Goal: Task Accomplishment & Management: Use online tool/utility

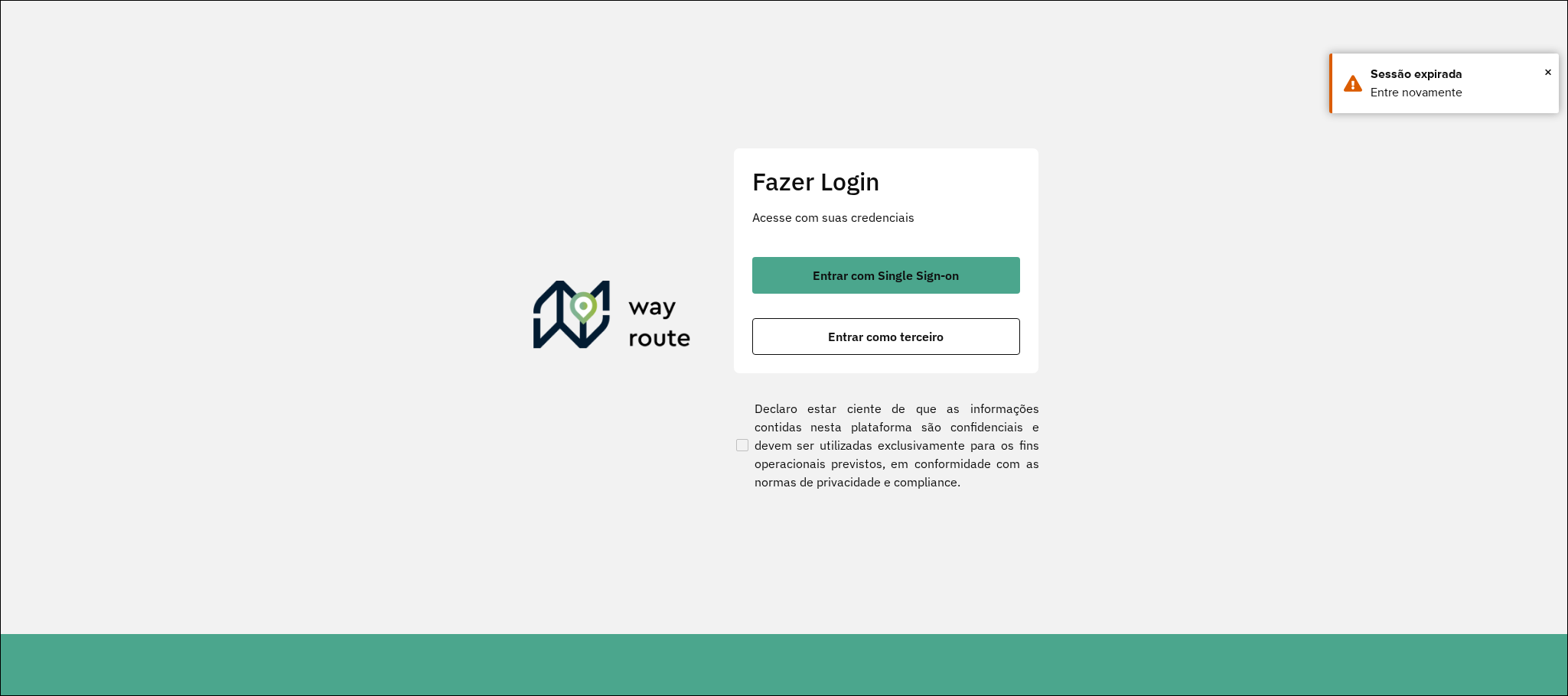
click at [906, 283] on button "Entrar com Single Sign-on" at bounding box center [886, 275] width 268 height 37
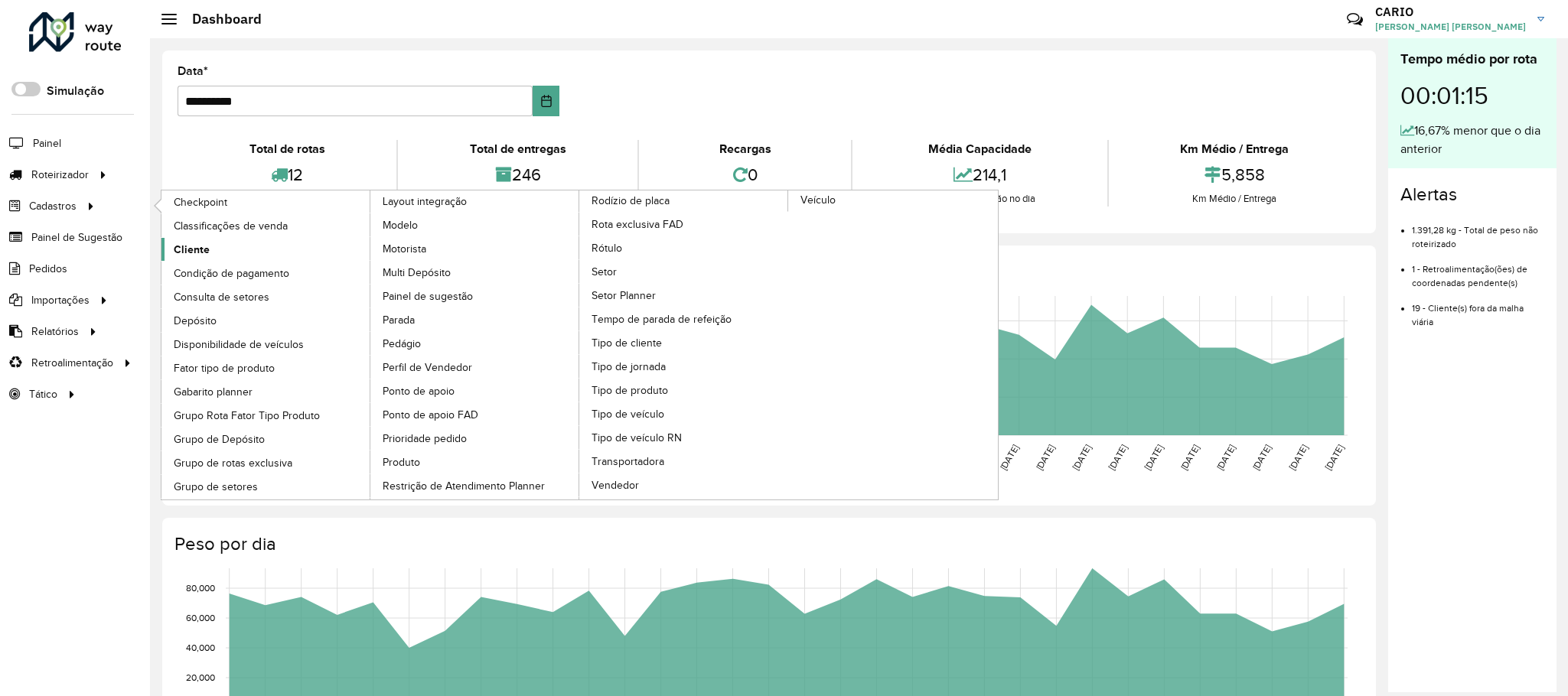
click at [178, 244] on link "Cliente" at bounding box center [266, 249] width 210 height 23
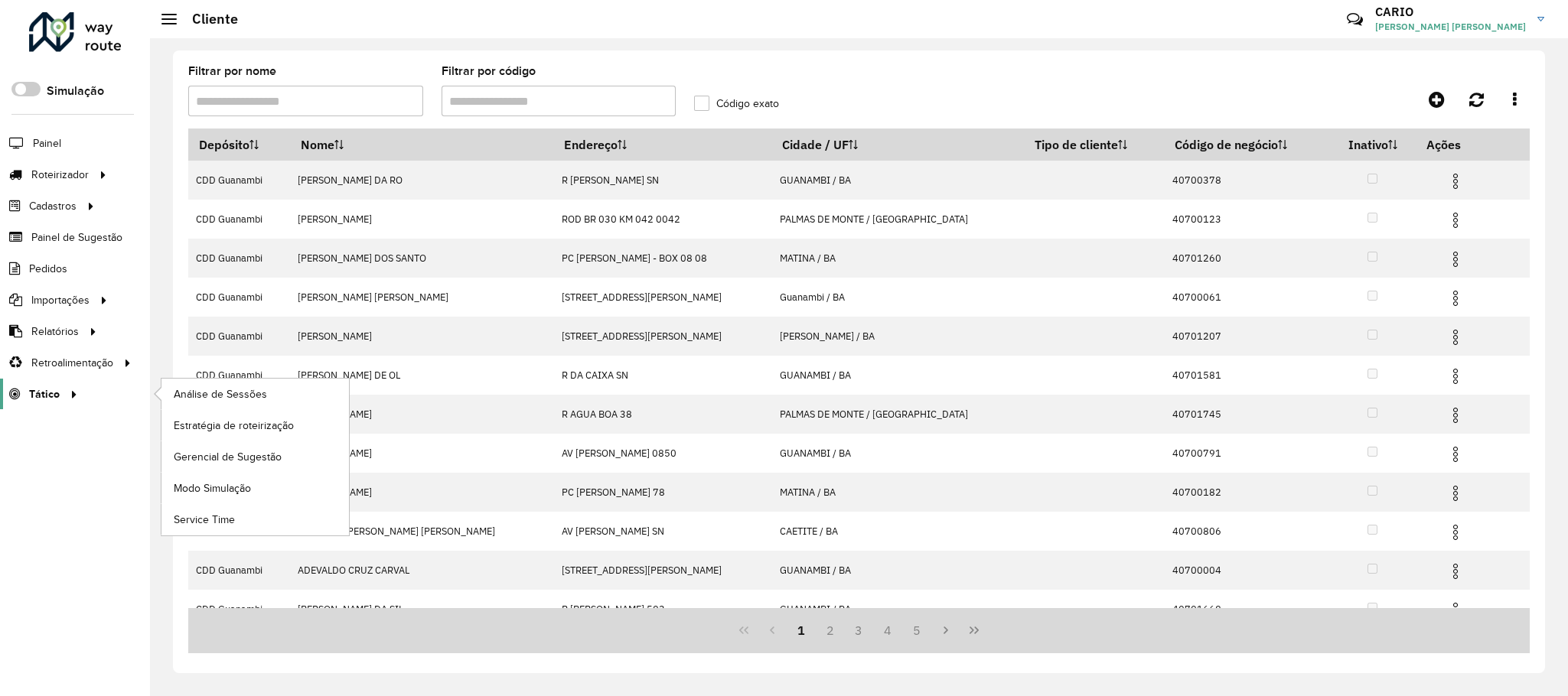
click at [60, 398] on div at bounding box center [72, 394] width 23 height 16
click at [279, 397] on link "Análise de Sessões" at bounding box center [256, 394] width 188 height 30
click at [55, 388] on link "Tático" at bounding box center [41, 394] width 82 height 30
click at [266, 395] on span "Análise de Sessões" at bounding box center [222, 394] width 97 height 16
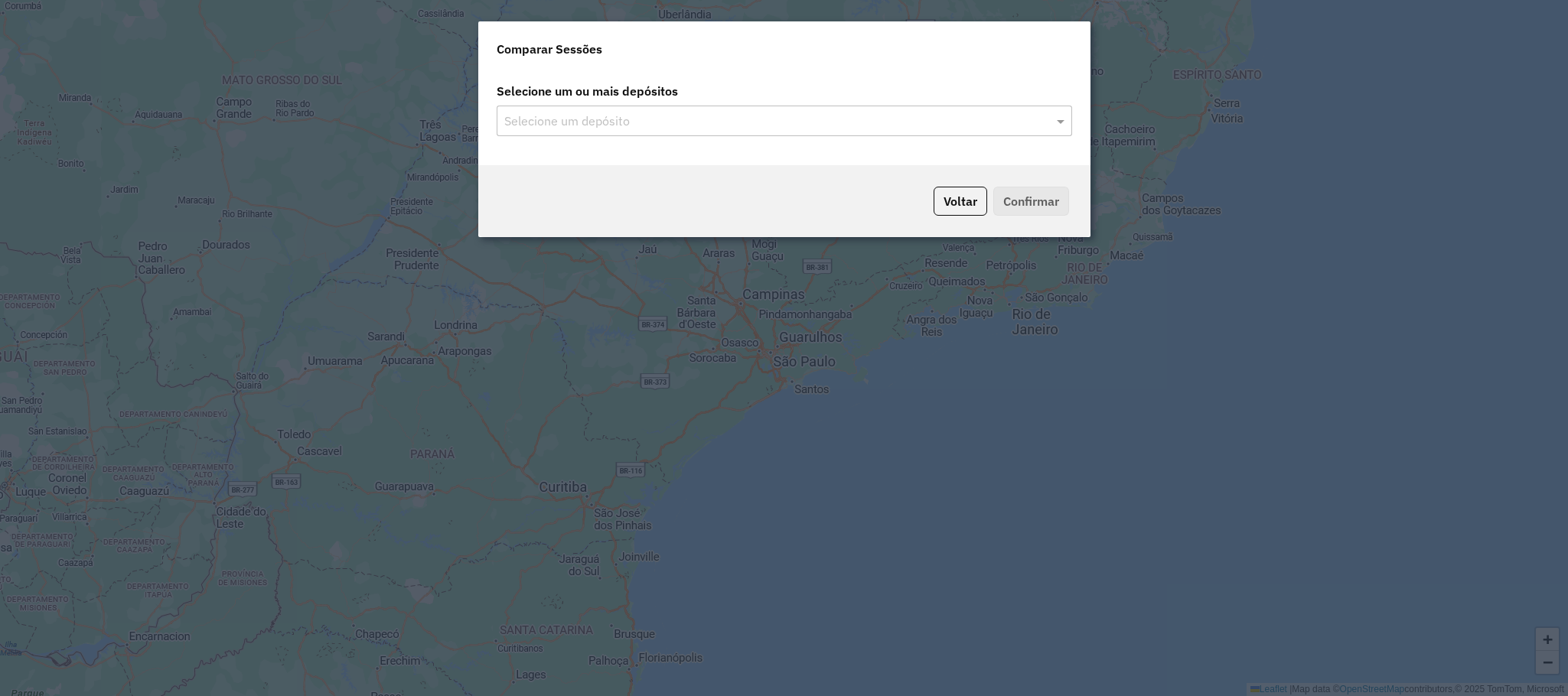
click at [928, 130] on div "Selecione um depósito" at bounding box center [785, 121] width 576 height 30
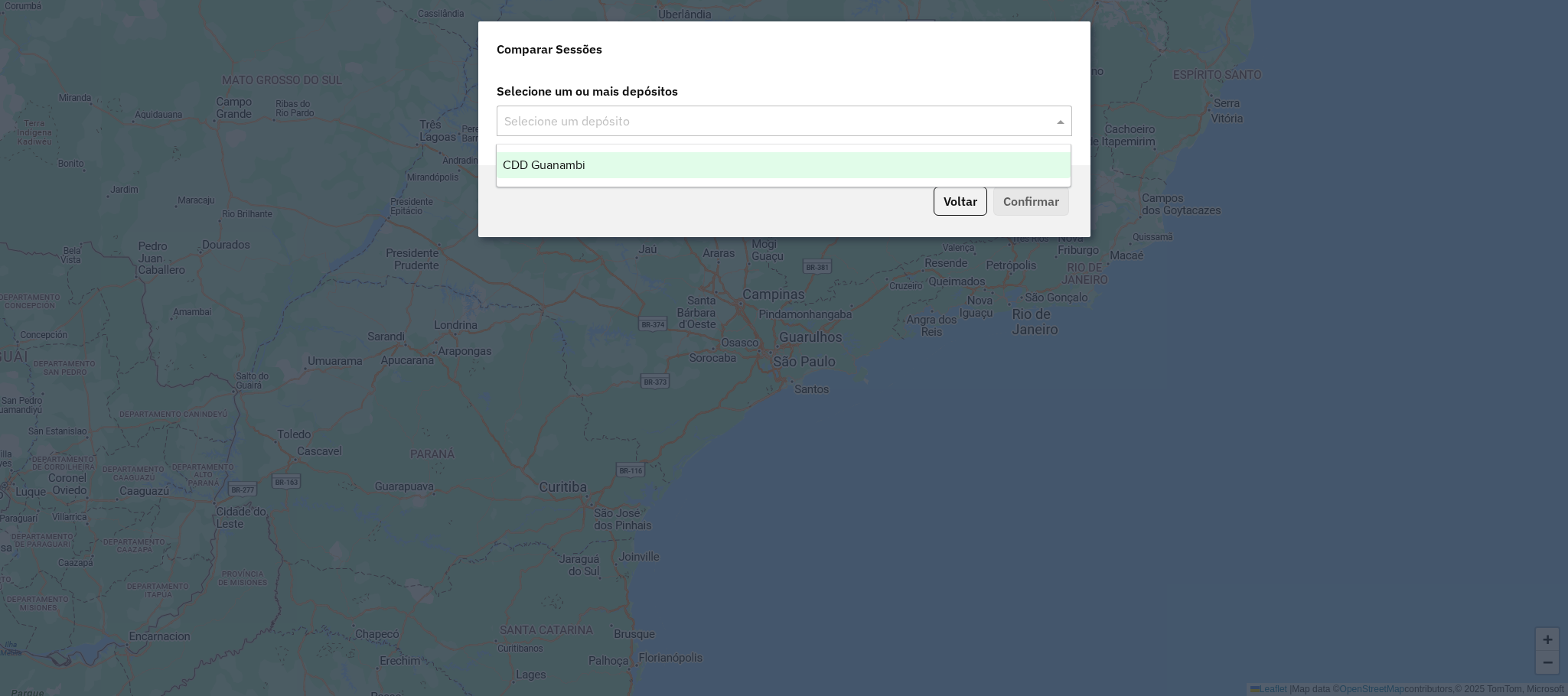
click at [889, 114] on input "text" at bounding box center [777, 122] width 552 height 19
click at [744, 166] on div "CDD Guanambi" at bounding box center [784, 164] width 574 height 26
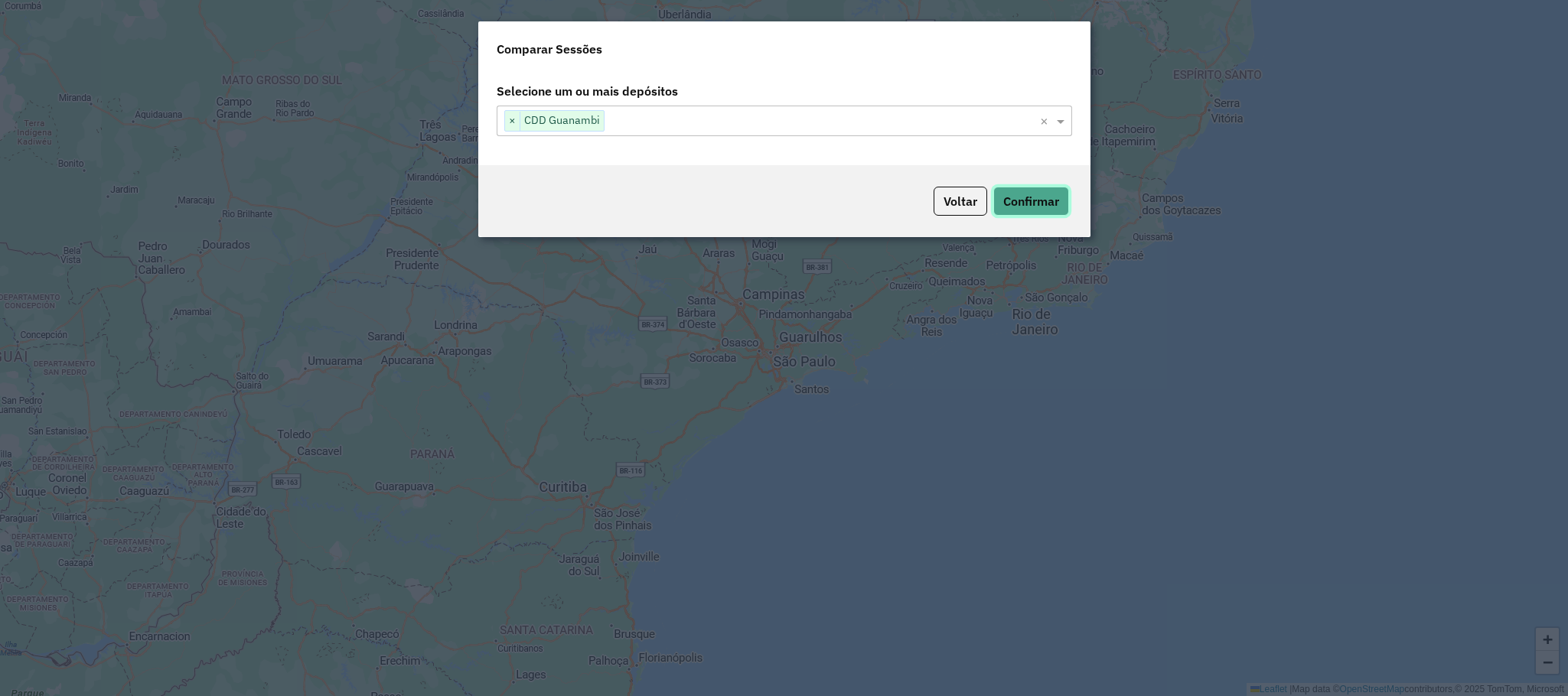
click at [1038, 198] on button "Confirmar" at bounding box center [1031, 201] width 76 height 29
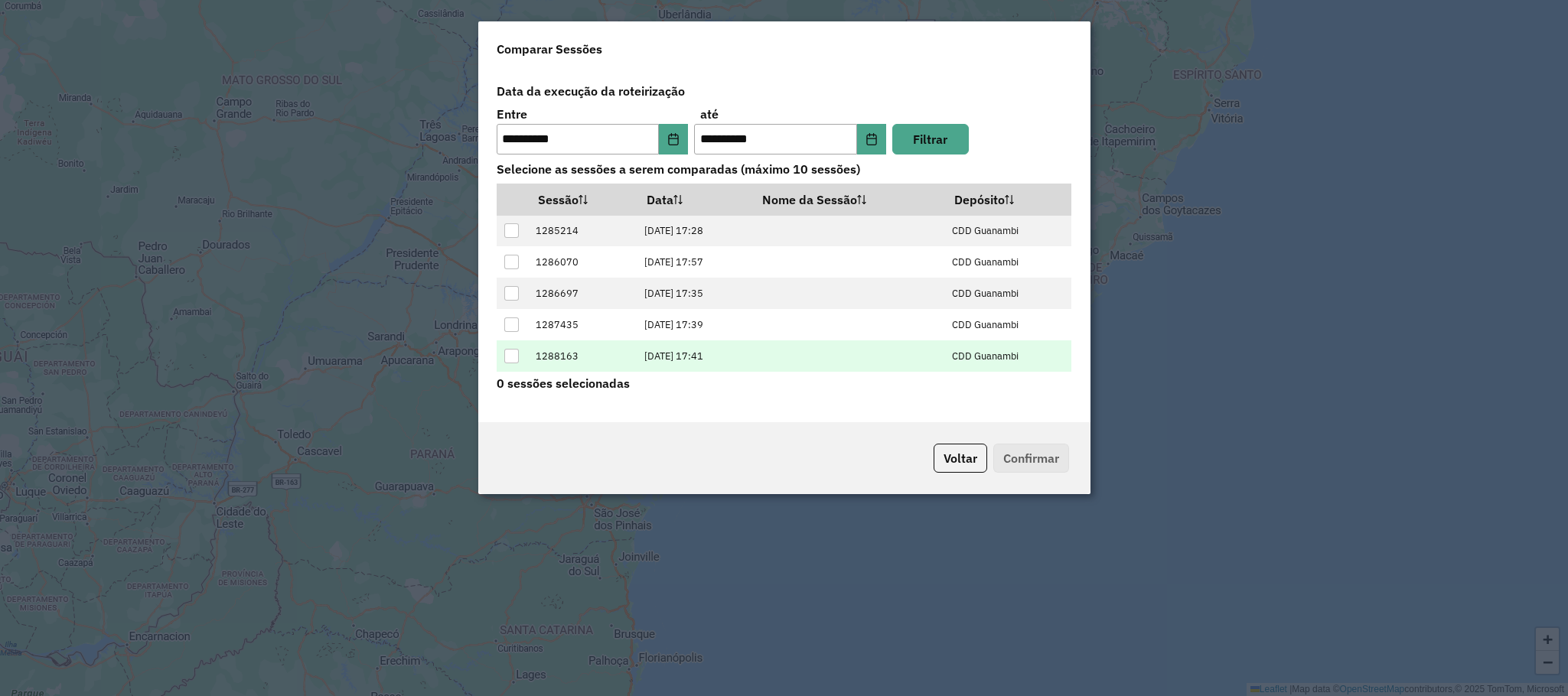
scroll to position [63, 0]
click at [508, 356] on div at bounding box center [511, 358] width 14 height 14
click at [1006, 457] on button "Confirmar" at bounding box center [1031, 457] width 76 height 29
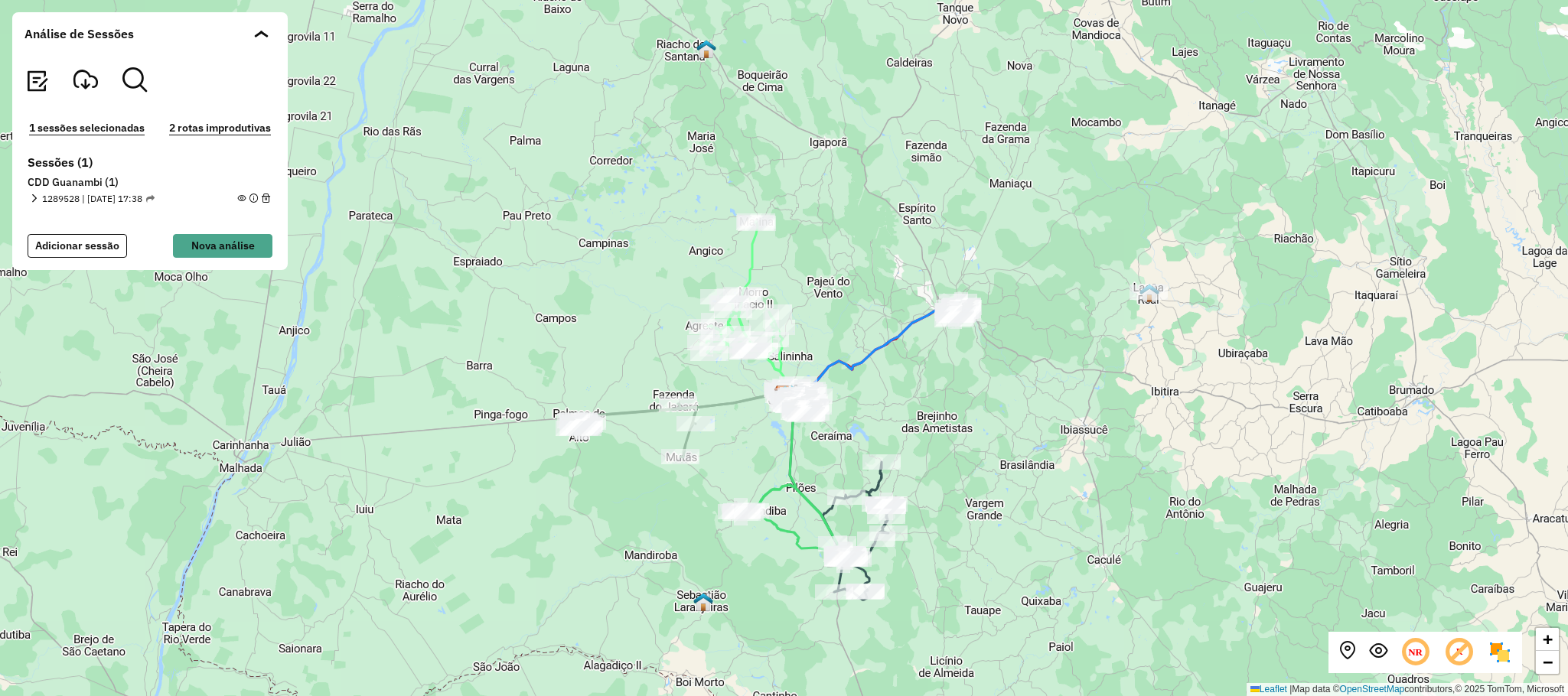
drag, startPoint x: 1059, startPoint y: 376, endPoint x: 1059, endPoint y: 422, distance: 46.0
click at [1059, 422] on div "+ − Leaflet | Map data © OpenStreetMap contributors,© 2025 TomTom, Microsoft" at bounding box center [784, 348] width 1568 height 696
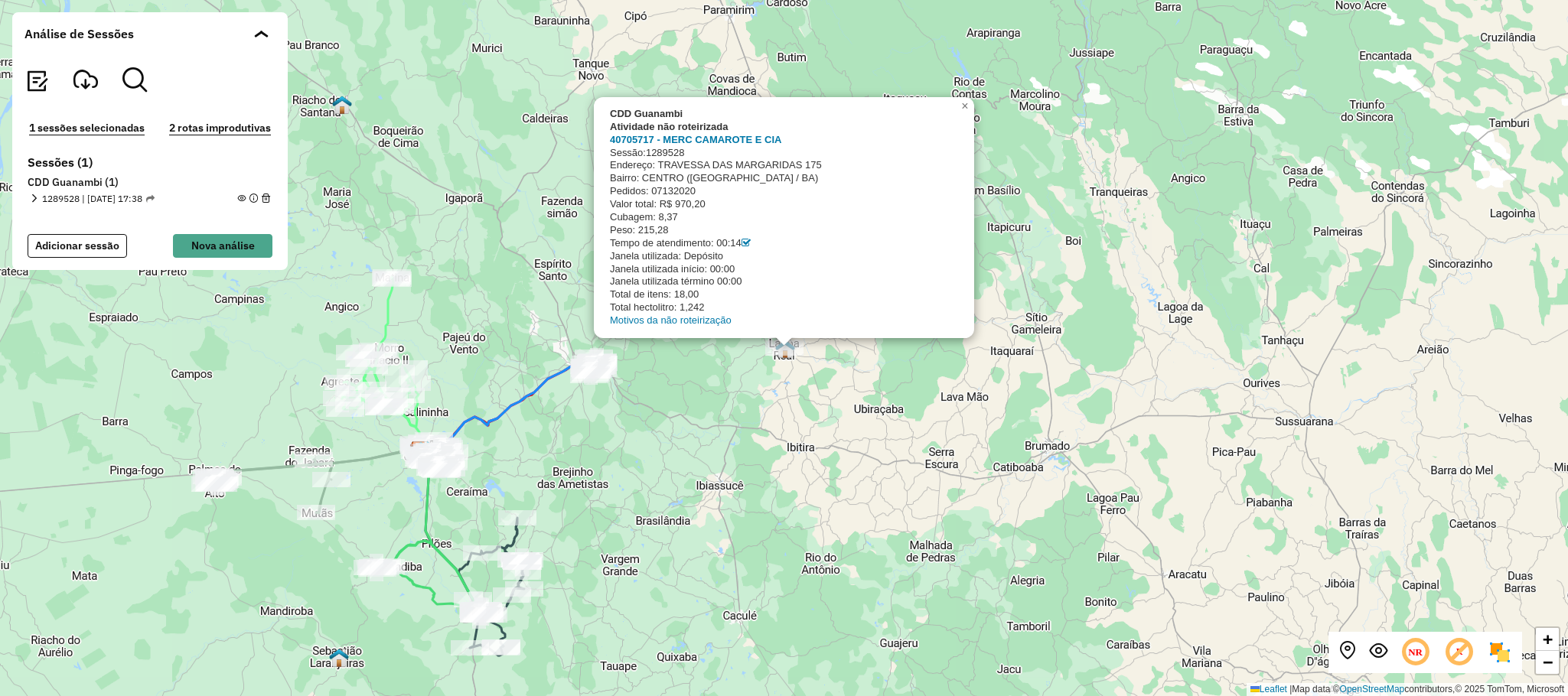
drag, startPoint x: 1066, startPoint y: 484, endPoint x: 965, endPoint y: 408, distance: 126.4
click at [1061, 484] on div "CDD Guanambi Atividade não roteirizada 40705717 - MERC CAMAROTE E CIA Sessão: 1…" at bounding box center [784, 348] width 1568 height 696
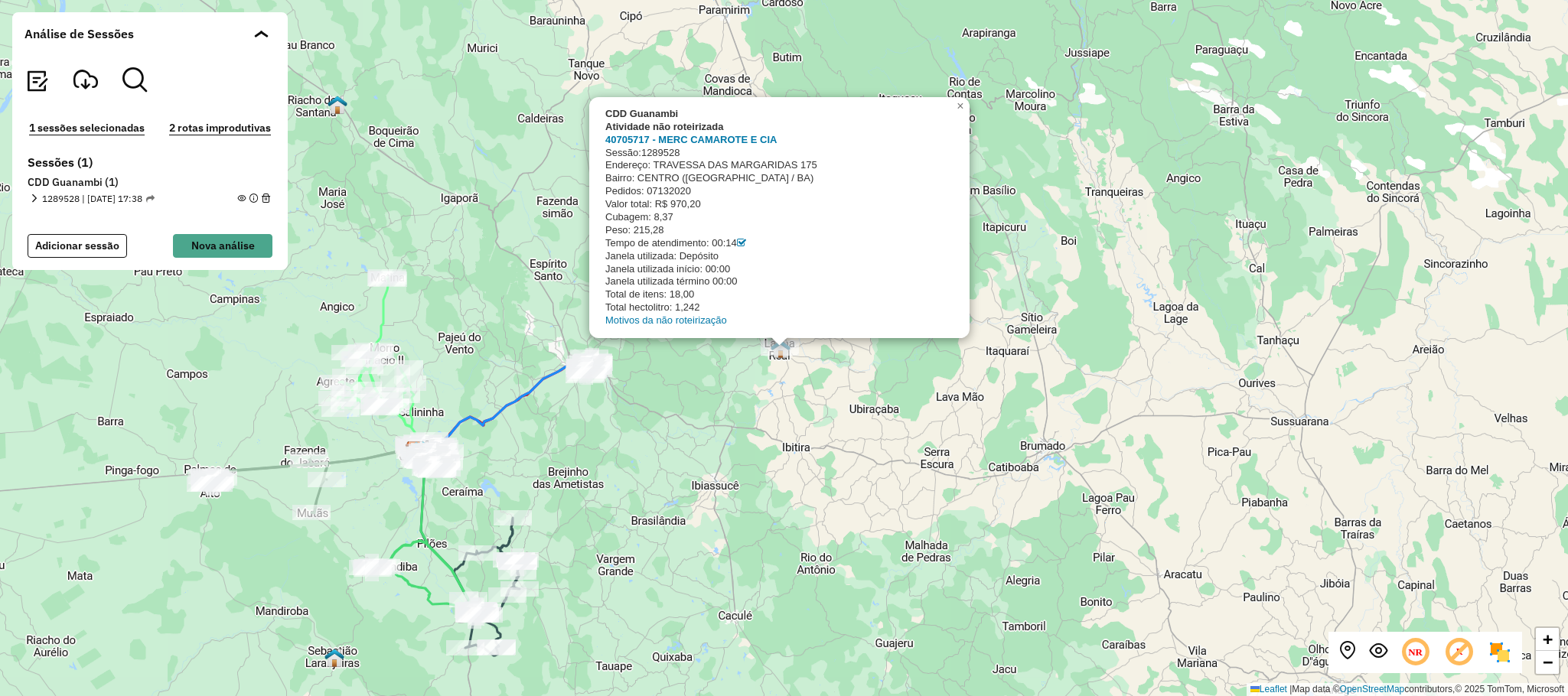
click at [663, 486] on div "CDD Guanambi Atividade não roteirizada 40705717 - MERC CAMAROTE E CIA Sessão: 1…" at bounding box center [784, 348] width 1568 height 696
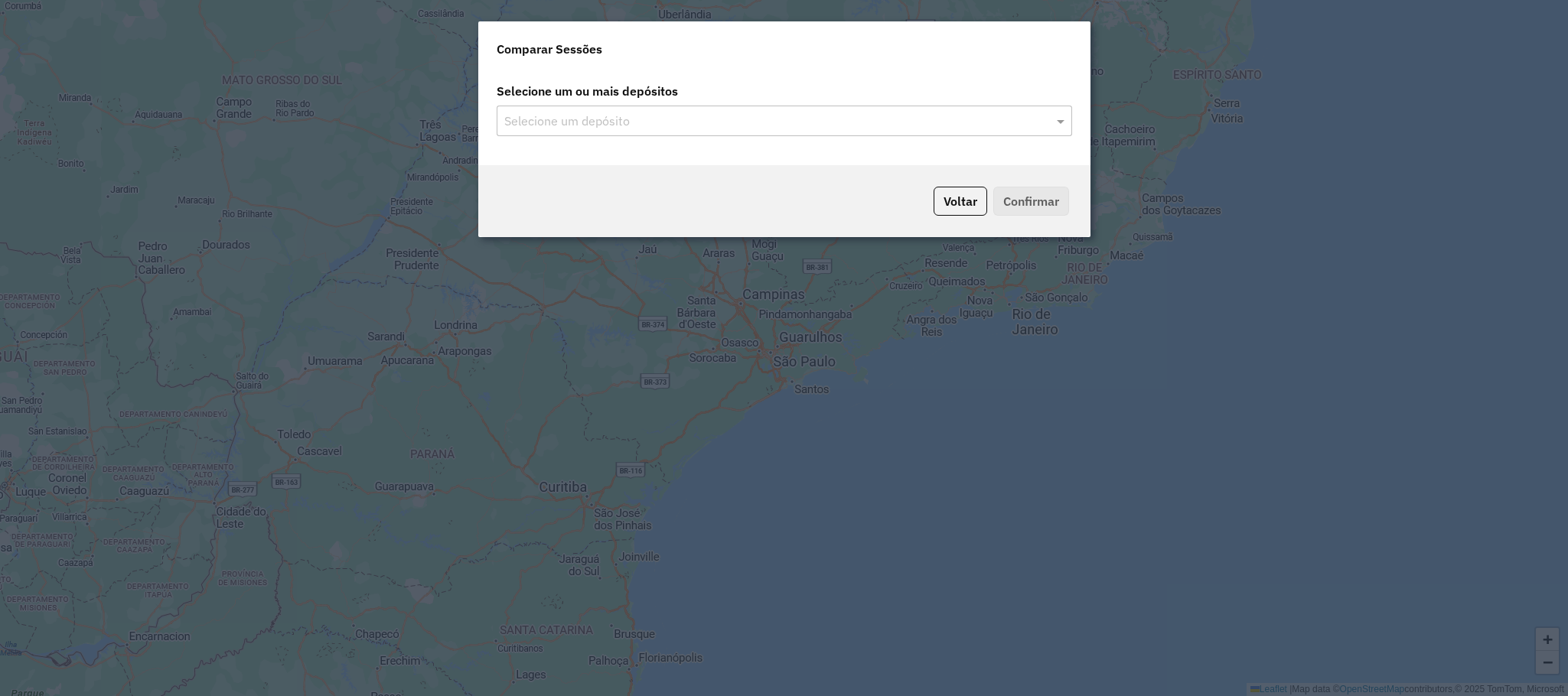
click at [805, 129] on input "text" at bounding box center [777, 122] width 552 height 19
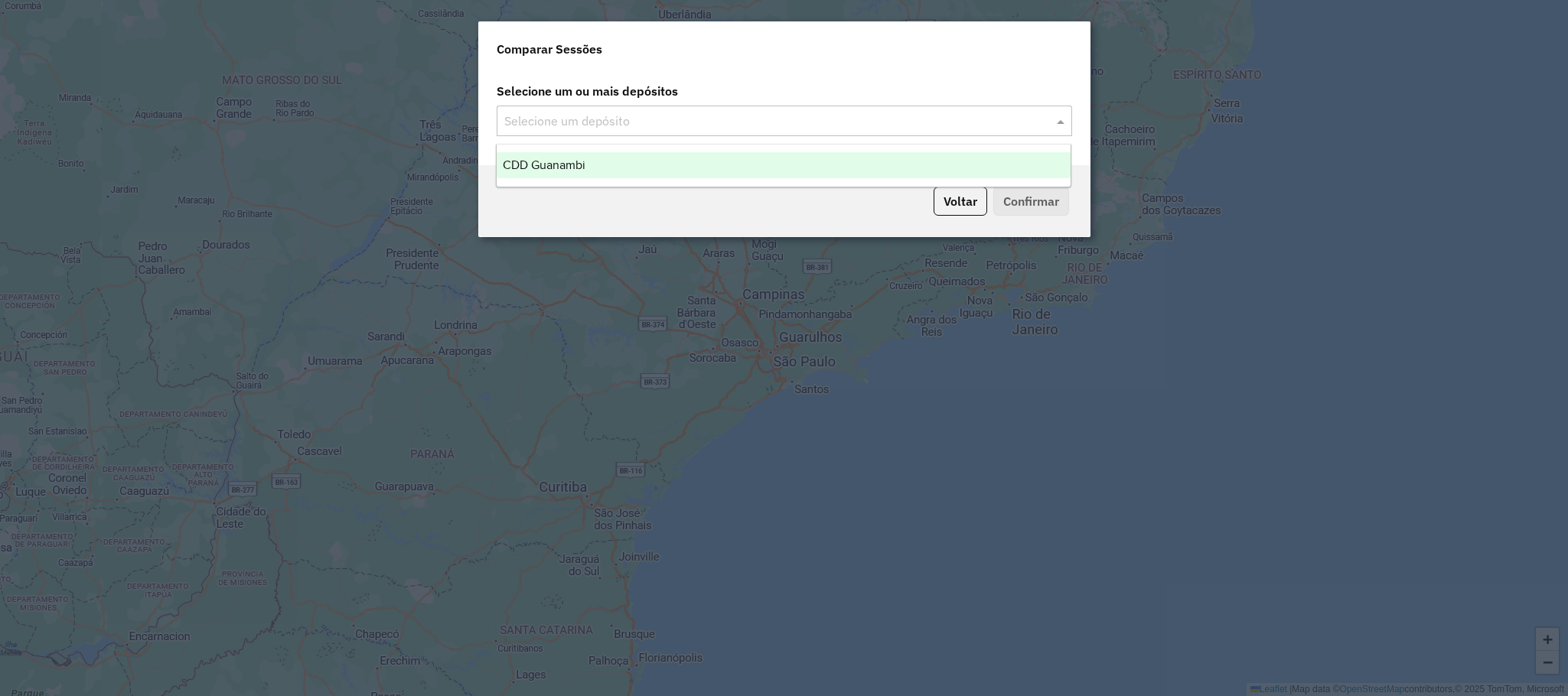
click at [1048, 120] on input "text" at bounding box center [777, 122] width 552 height 19
click at [771, 161] on div "CDD Guanambi" at bounding box center [784, 164] width 574 height 26
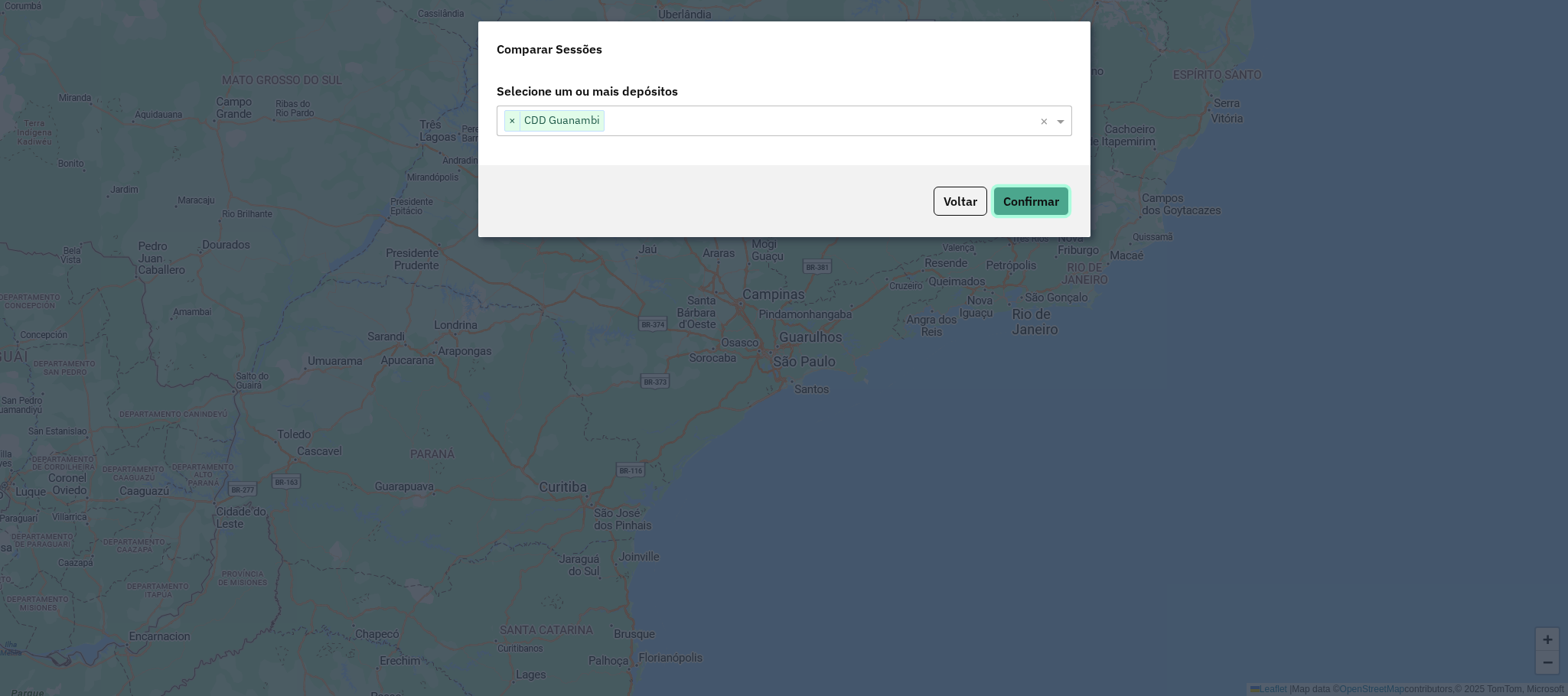
click at [1024, 205] on button "Confirmar" at bounding box center [1031, 201] width 76 height 29
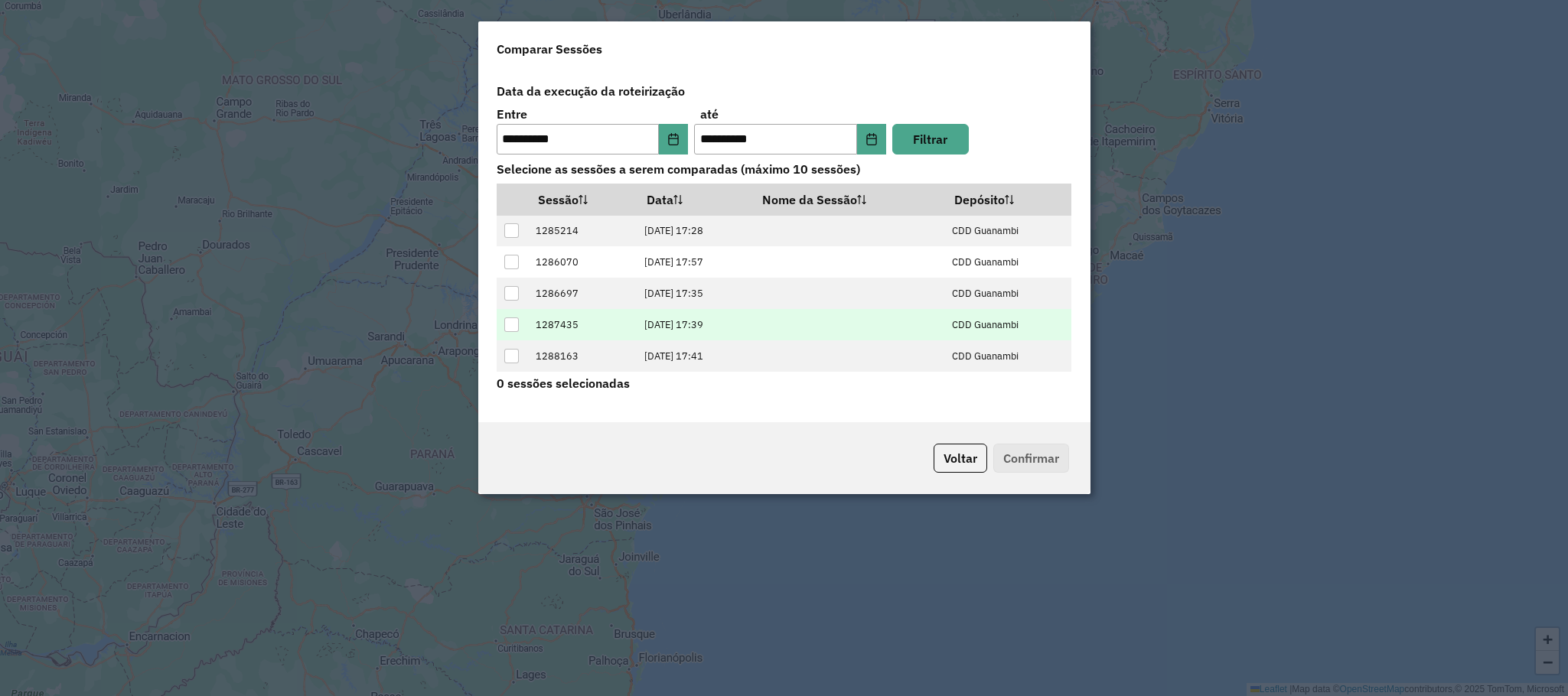
scroll to position [63, 0]
click at [619, 328] on td "1288765" at bounding box center [582, 326] width 109 height 31
click at [515, 328] on div at bounding box center [511, 327] width 14 height 14
click at [1057, 457] on button "Confirmar" at bounding box center [1031, 457] width 76 height 29
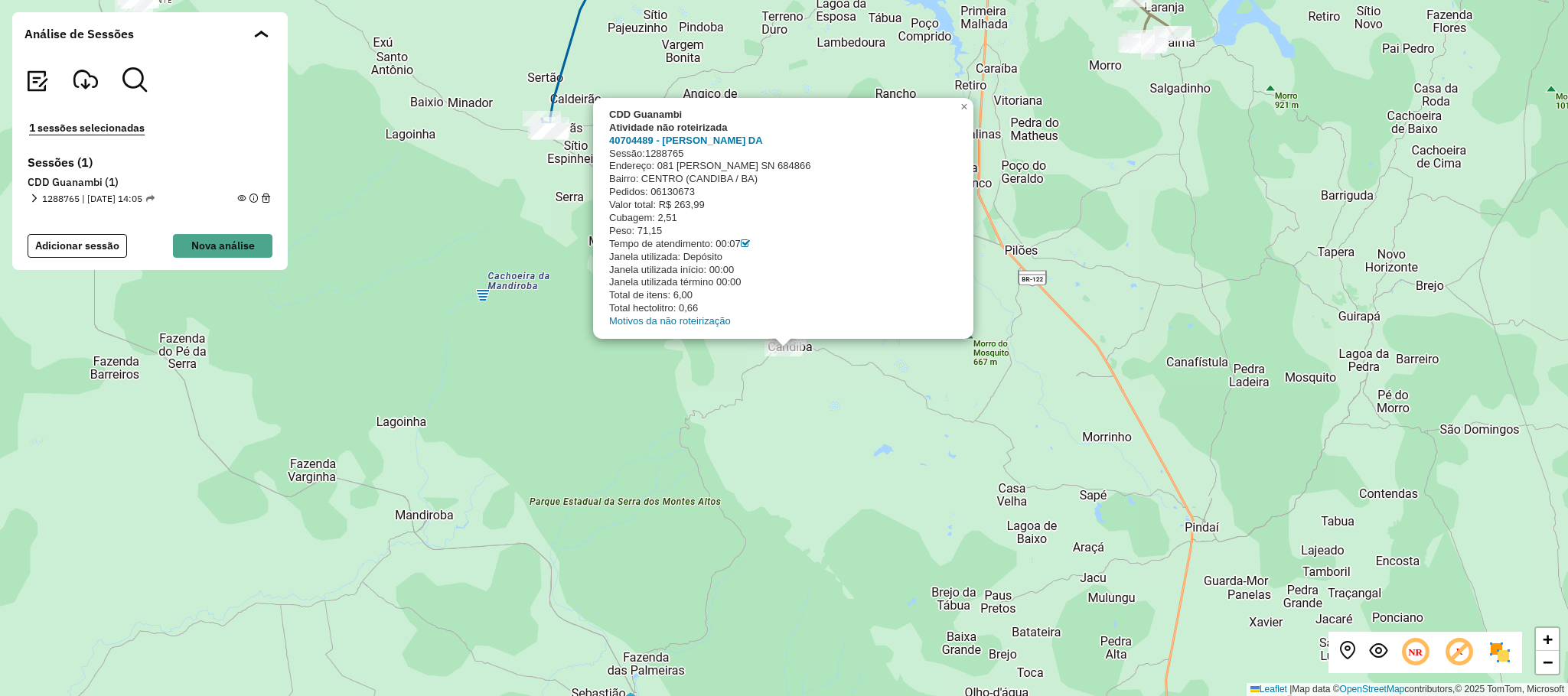
click at [850, 437] on div "CDD Guanambi Atividade não roteirizada 40704489 - BENJAMIM PEREIRA DA Sessão: 1…" at bounding box center [784, 348] width 1568 height 696
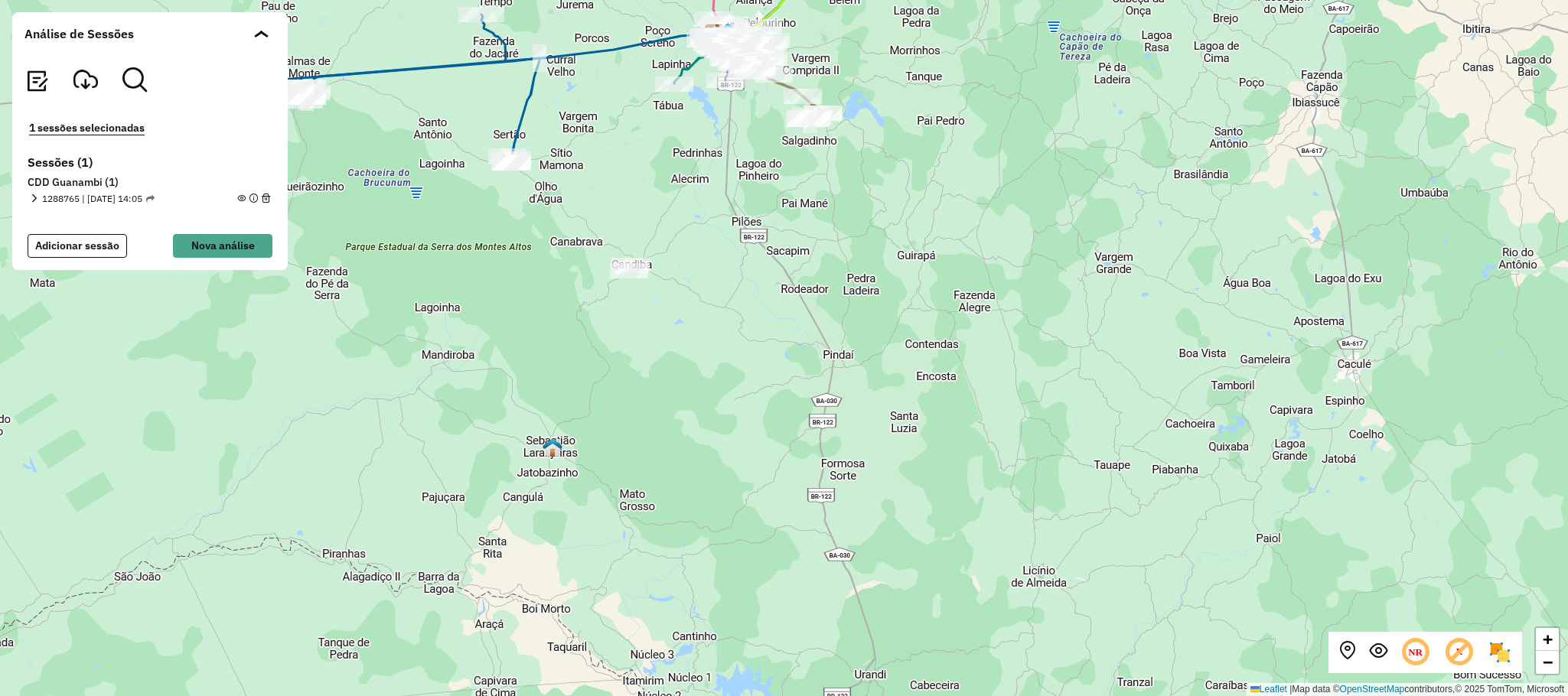
drag, startPoint x: 45, startPoint y: 214, endPoint x: 48, endPoint y: 199, distance: 15.3
click at [46, 210] on div "1 sessões selecionadas Sessões (1) CDD Guanambi (1) 1288765 | 06/10/2025 - 14:0…" at bounding box center [150, 163] width 275 height 215
click at [48, 199] on span "1288765 | 06/10/2025 - 14:05" at bounding box center [98, 198] width 113 height 13
click at [35, 194] on em at bounding box center [33, 197] width 8 height 8
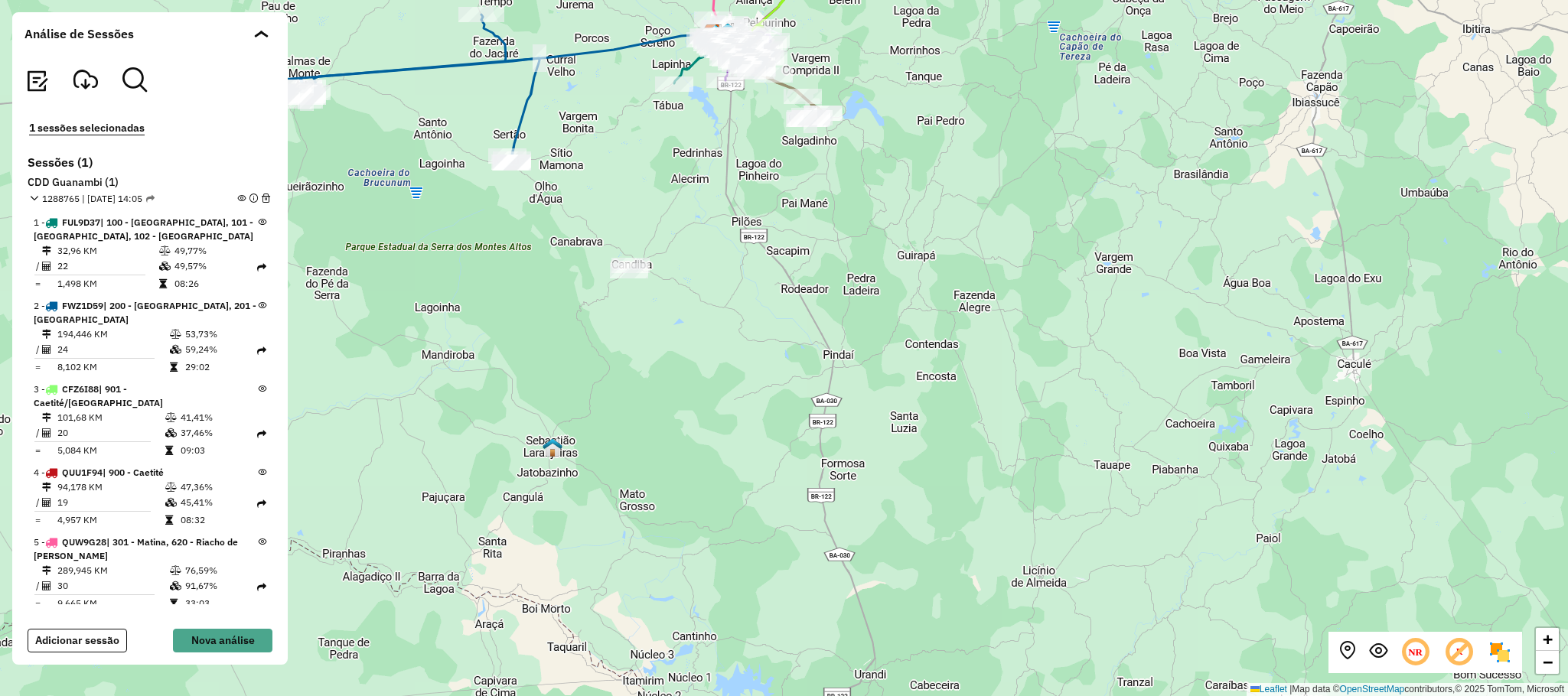
click at [237, 195] on em at bounding box center [240, 197] width 8 height 8
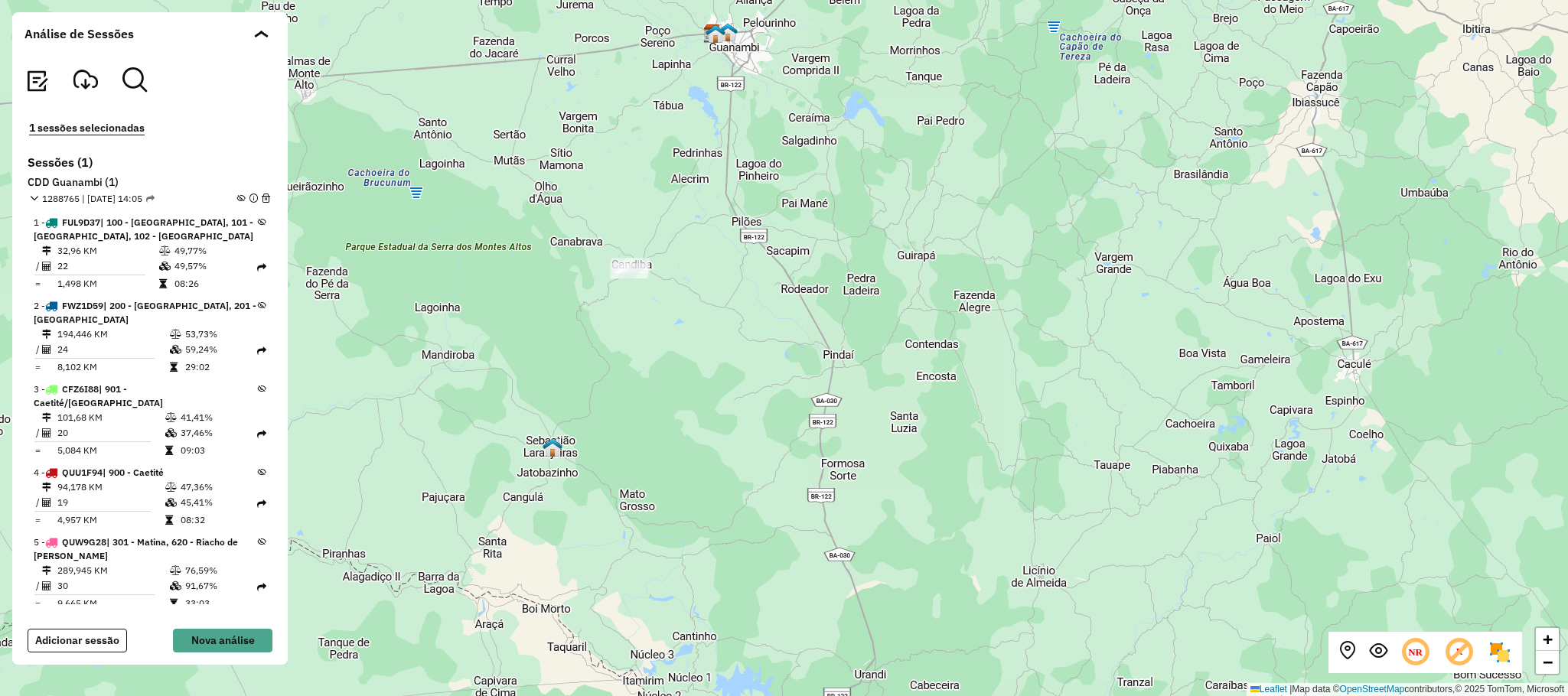
click at [257, 221] on icon at bounding box center [261, 222] width 8 height 8
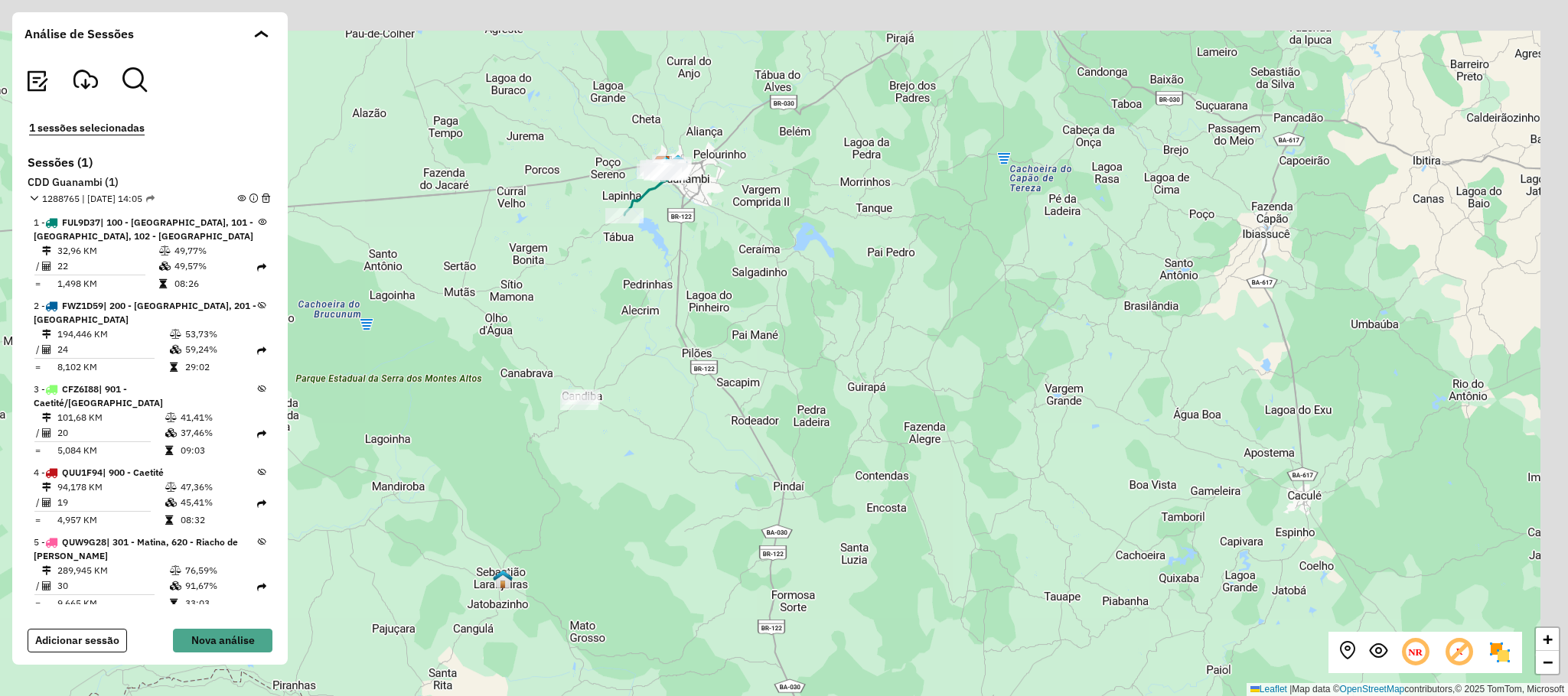
drag, startPoint x: 836, startPoint y: 167, endPoint x: 771, endPoint y: 316, distance: 162.6
click at [773, 322] on div "+ − Leaflet | Map data © OpenStreetMap contributors,© 2025 TomTom, Microsoft" at bounding box center [784, 348] width 1568 height 696
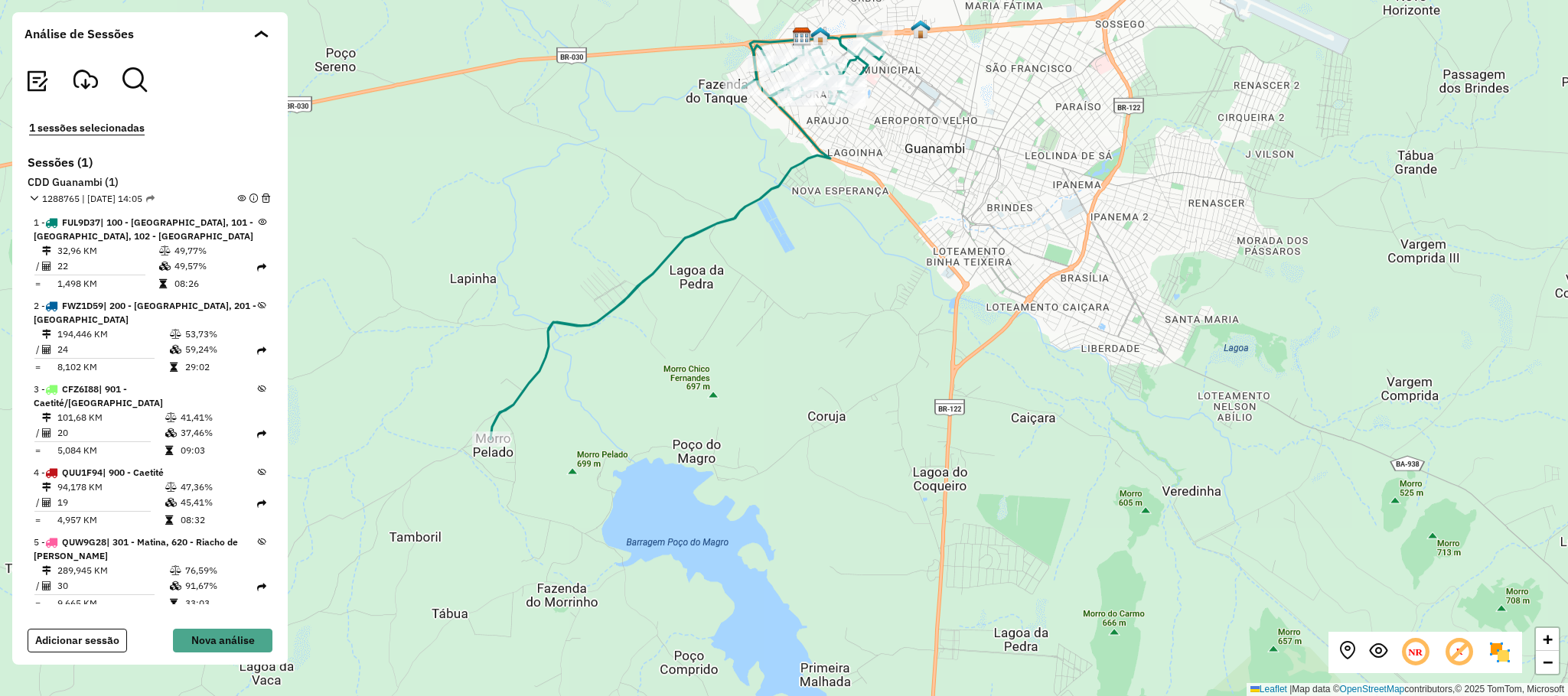
drag, startPoint x: 657, startPoint y: 376, endPoint x: 733, endPoint y: 320, distance: 94.4
click at [733, 320] on div "+ − Leaflet | Map data © OpenStreetMap contributors,© 2025 TomTom, Microsoft" at bounding box center [784, 348] width 1568 height 696
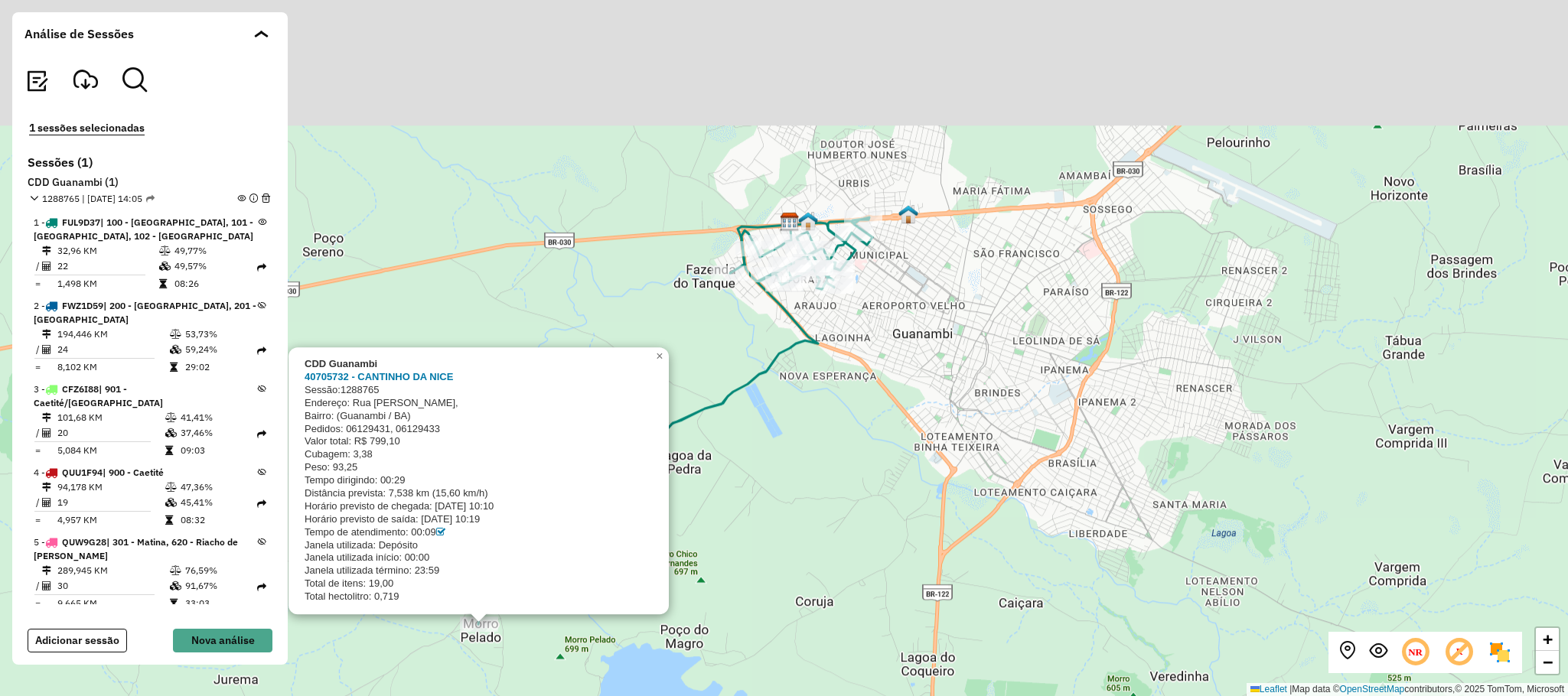
drag, startPoint x: 960, startPoint y: 178, endPoint x: 873, endPoint y: 413, distance: 250.6
click at [873, 413] on div "CDD Guanambi 40705732 - CANTINHO DA NICE Sessão: 1288765 Endereço: Rua Dionísio…" at bounding box center [784, 348] width 1568 height 696
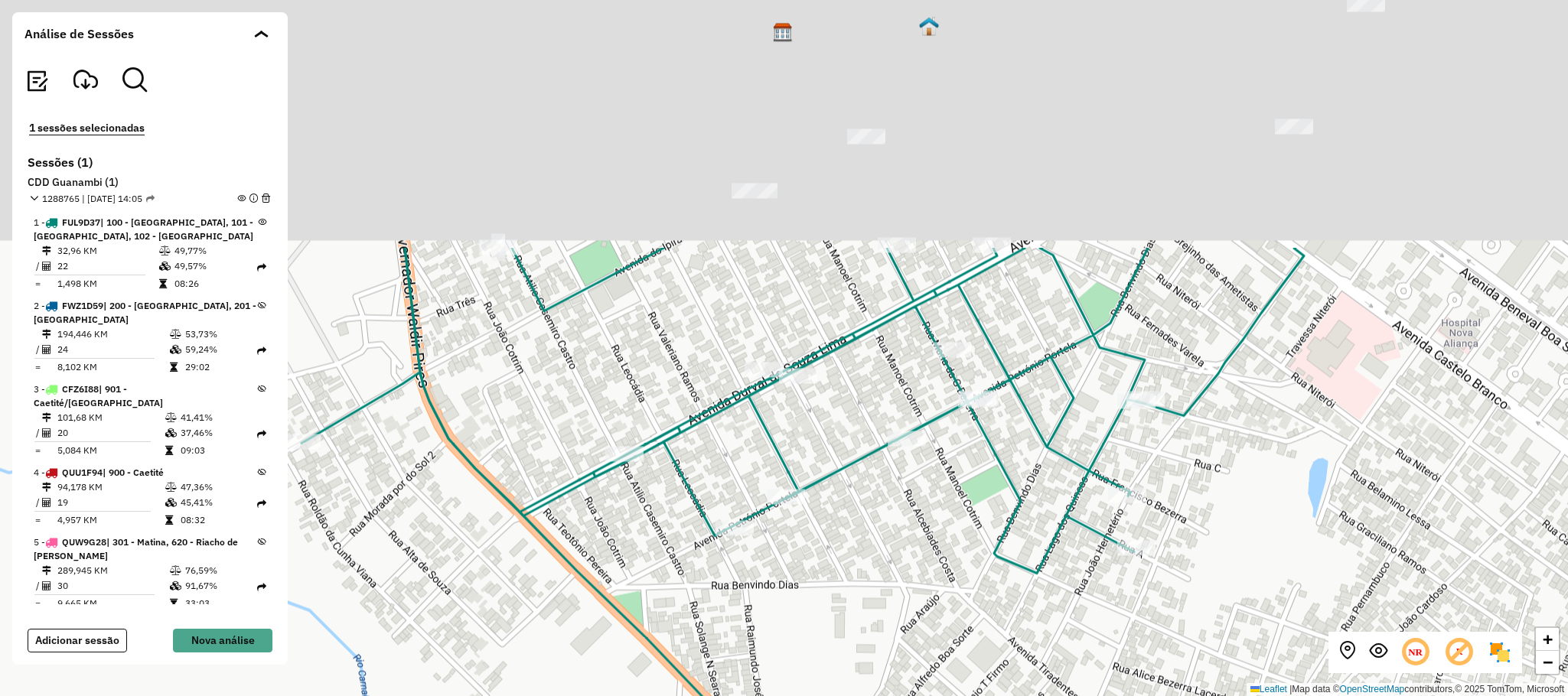
drag, startPoint x: 912, startPoint y: 493, endPoint x: 939, endPoint y: 610, distance: 120.1
click at [939, 610] on div "CDD Guanambi 40705732 - CANTINHO DA NICE Sessão: 1288765 Endereço: Rua Dionísio…" at bounding box center [784, 348] width 1568 height 696
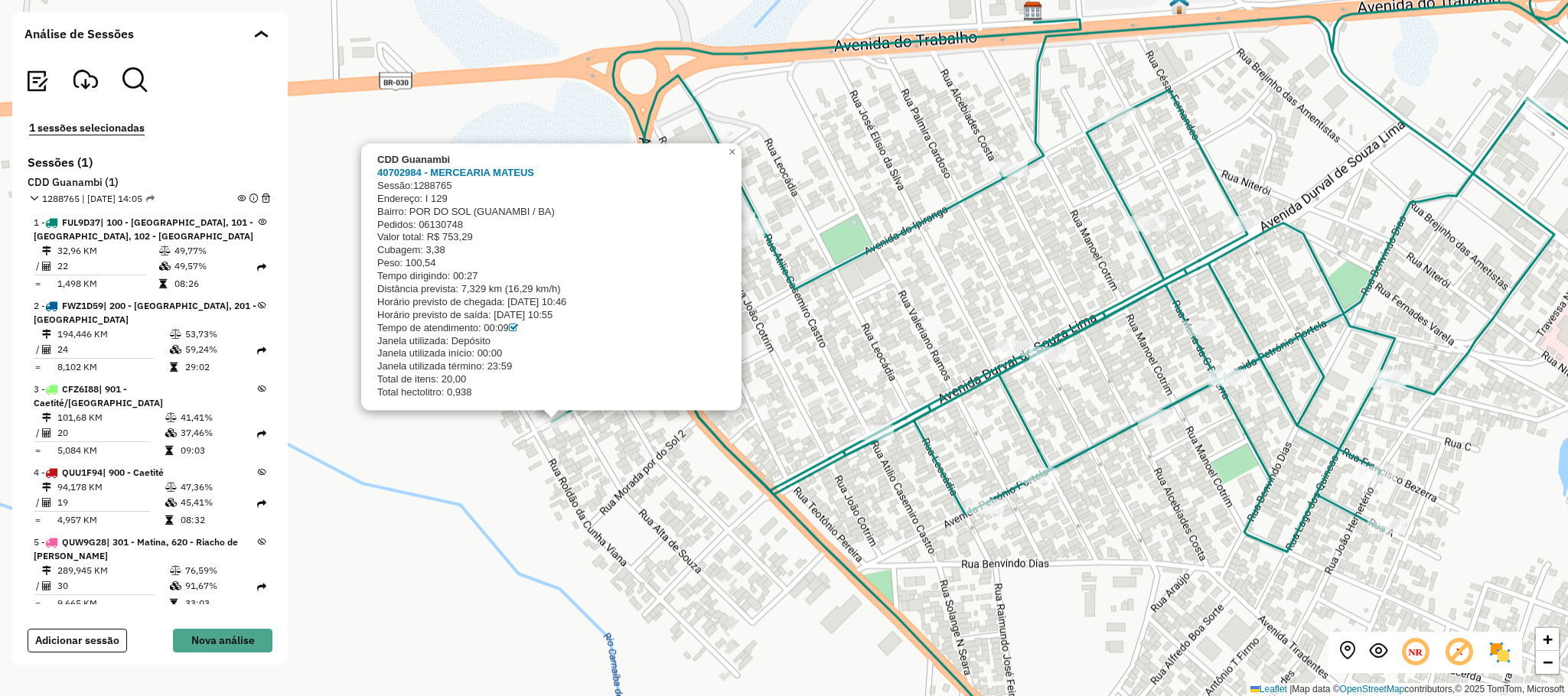
drag, startPoint x: 543, startPoint y: 412, endPoint x: 784, endPoint y: 388, distance: 242.2
click at [784, 388] on div "CDD Guanambi 40702984 - MERCEARIA MATEUS Sessão: 1288765 Endereço: I 129 Bairro…" at bounding box center [784, 348] width 1568 height 696
click at [805, 289] on icon at bounding box center [1122, 369] width 1142 height 792
